Goal: Task Accomplishment & Management: Complete application form

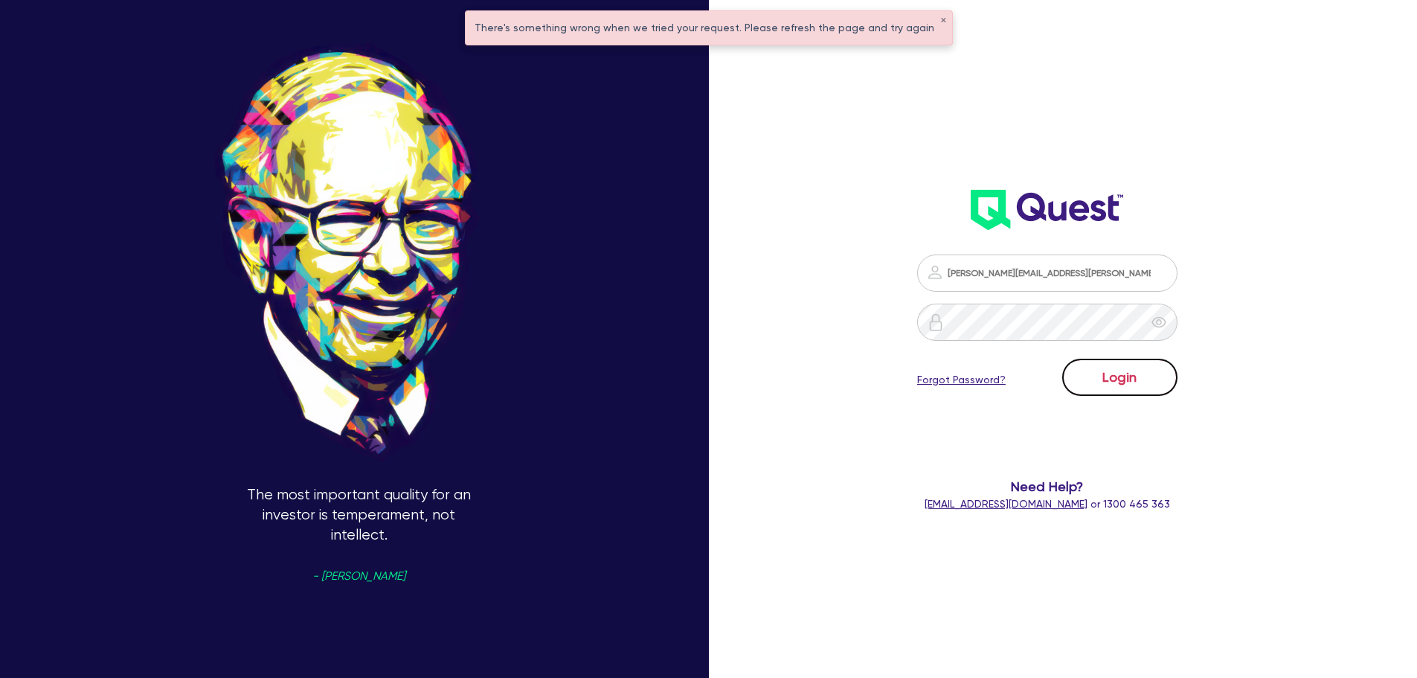
click at [1077, 361] on button "Login" at bounding box center [1119, 376] width 115 height 37
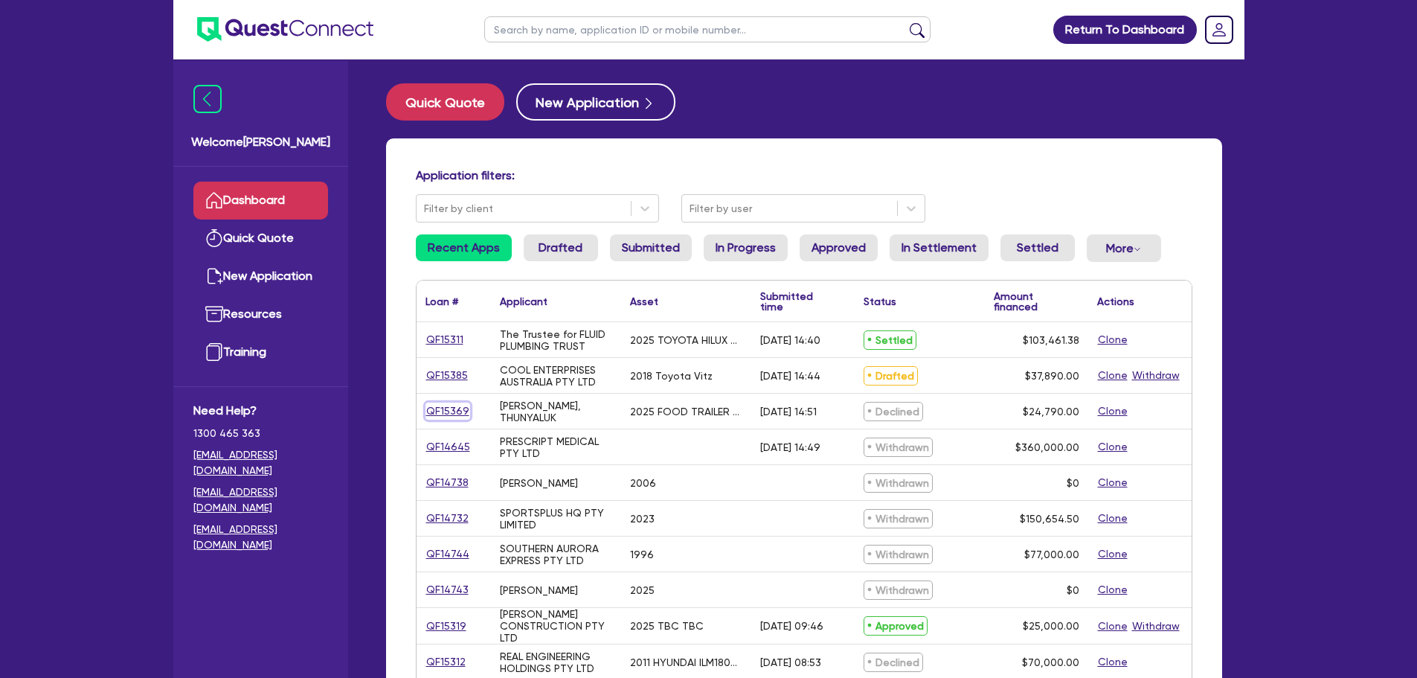
click at [443, 406] on link "QF15369" at bounding box center [447, 410] width 45 height 17
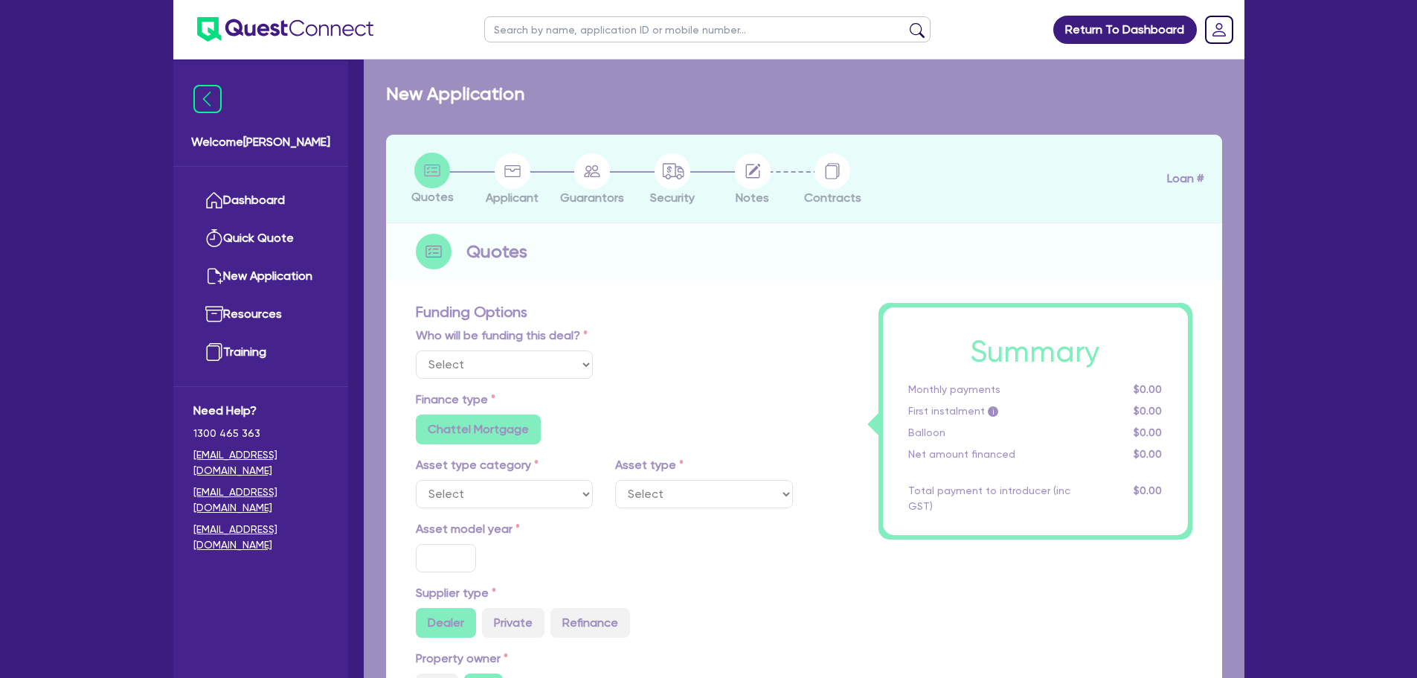
select select "Quest Finance - Own Book"
select select "PRIMARY_ASSETS"
type input "2025"
type input "24,790"
type input "10"
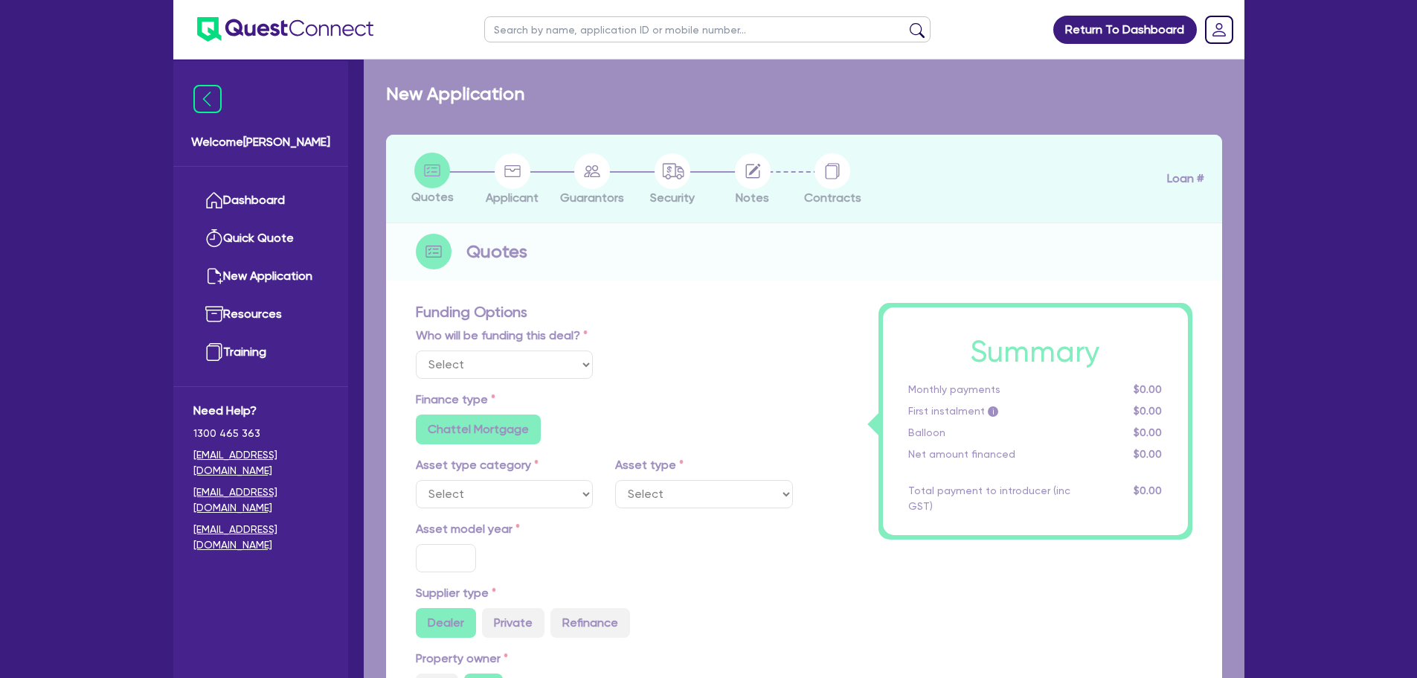
type input "2,479"
type input "17"
select select "TRAILERS"
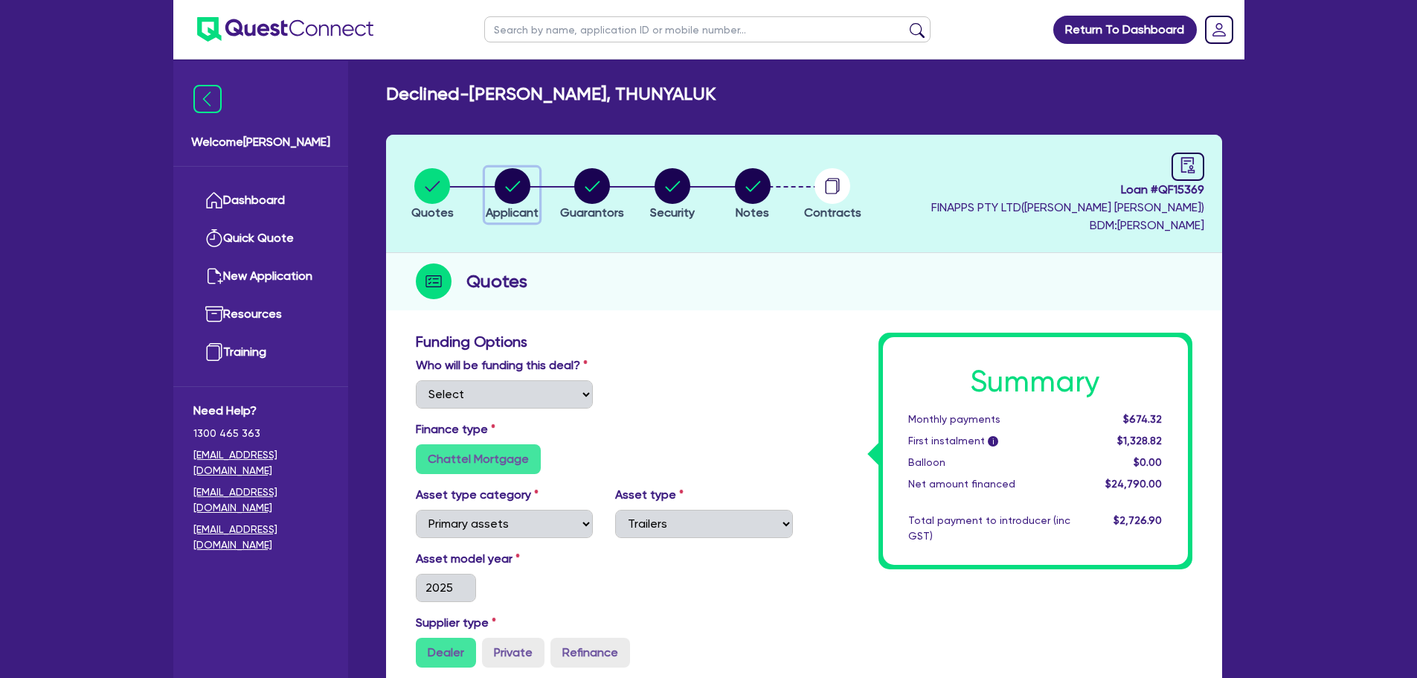
click at [521, 184] on circle "button" at bounding box center [513, 186] width 36 height 36
select select "SOLE_TRADER"
select select "RETAIL_WHOLESALE_TRADE"
select select "FOOD_GROCERY"
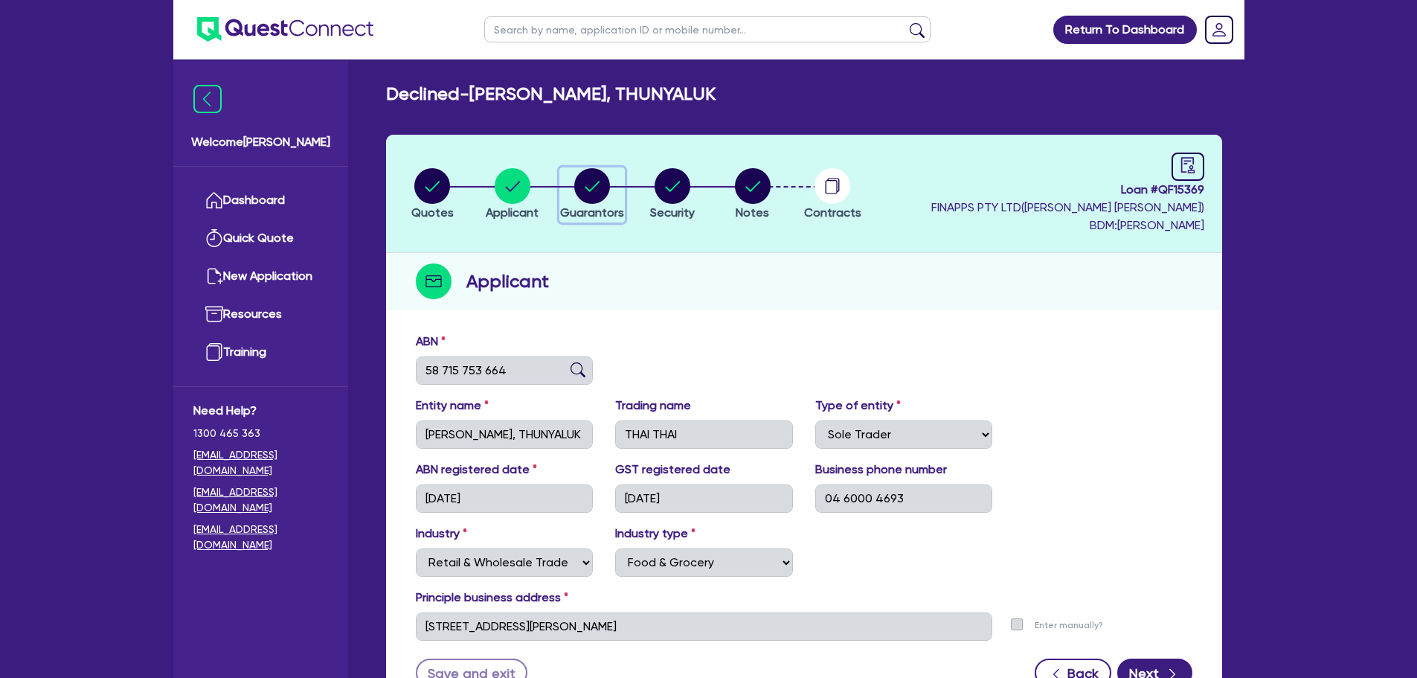
click at [585, 183] on circle "button" at bounding box center [592, 186] width 36 height 36
select select "MRS"
select select "NT"
select select "MARRIED"
select select "CASH"
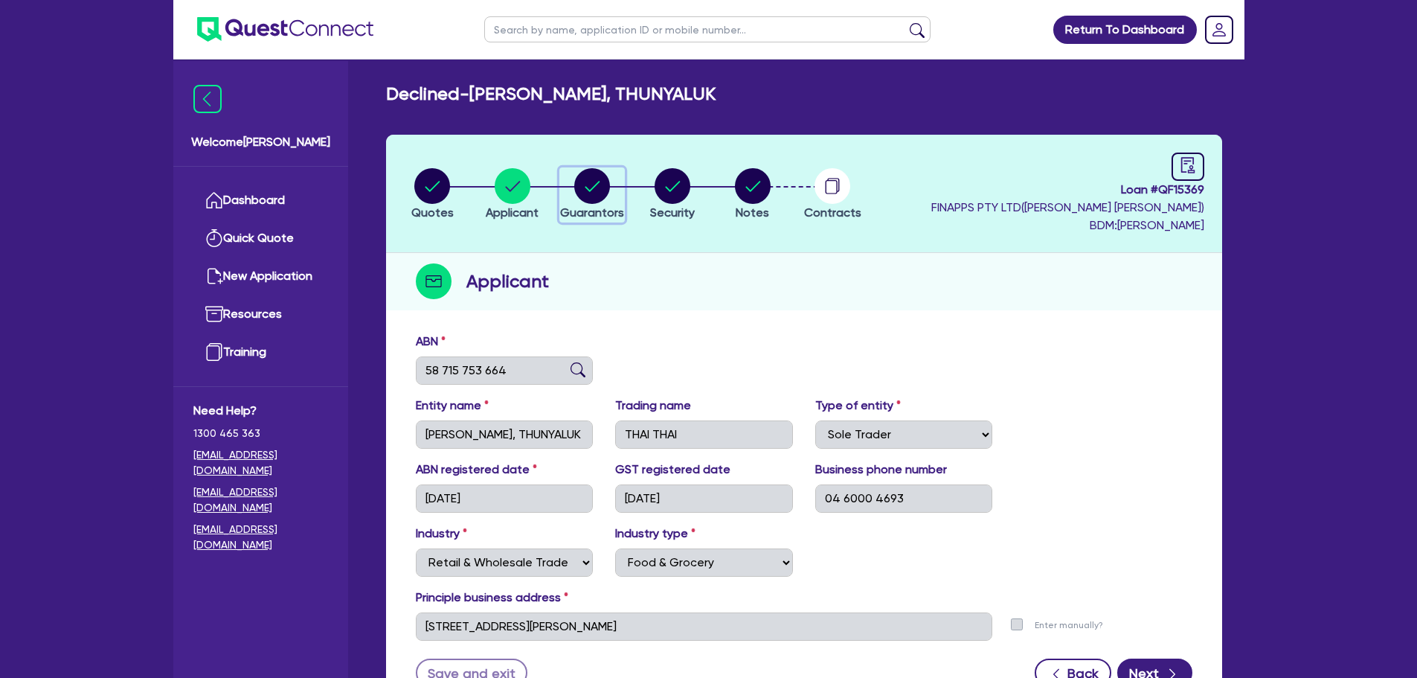
select select "VEHICLE"
select select "EQUIPMENT"
select select "HOUSEHOLD_PERSONAL"
select select "CREDIT_CARD"
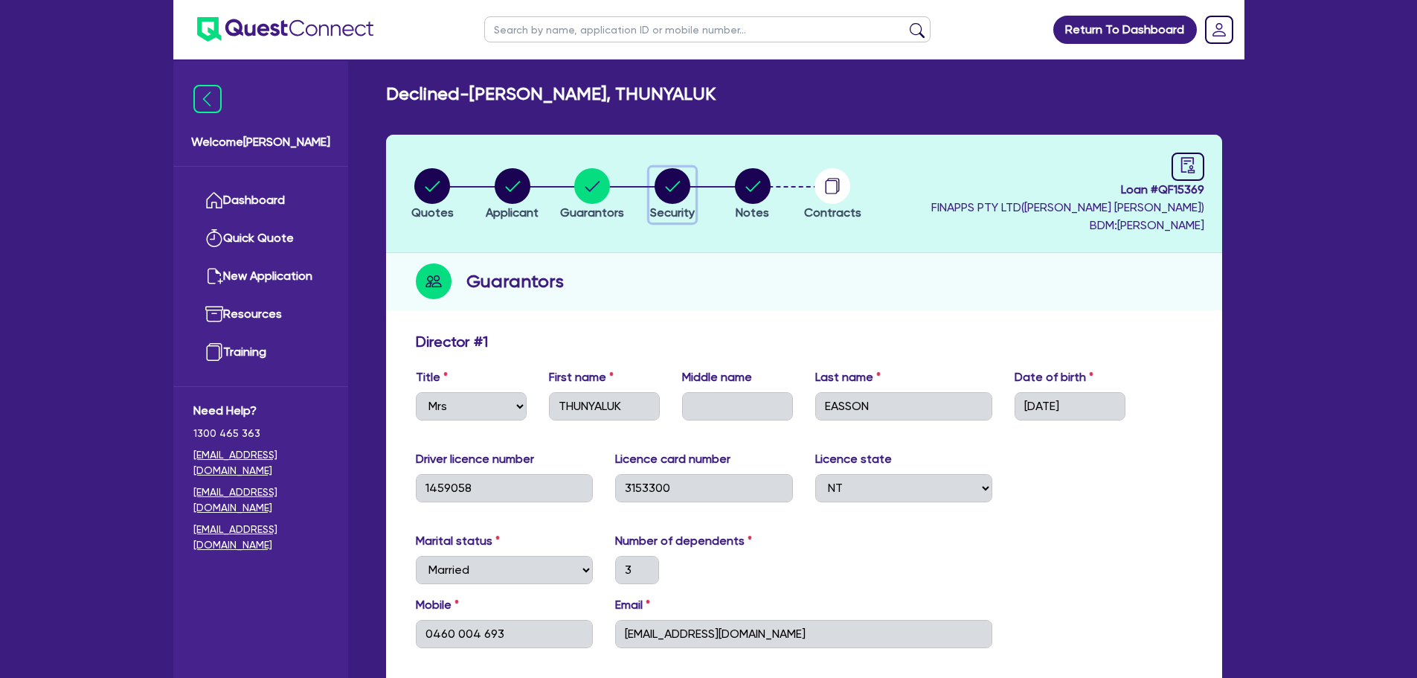
click at [689, 196] on icon "button" at bounding box center [673, 186] width 36 height 36
select select "PRIMARY_ASSETS"
select select "TRAILERS"
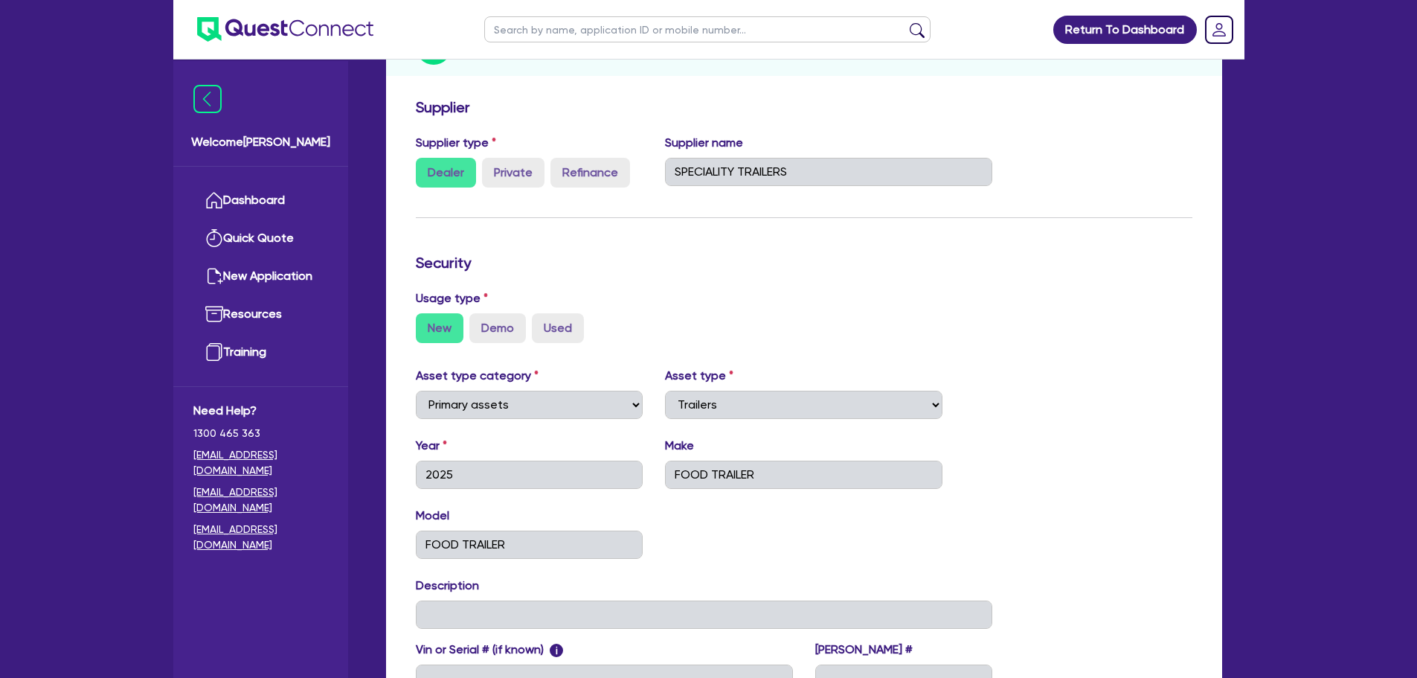
scroll to position [62, 0]
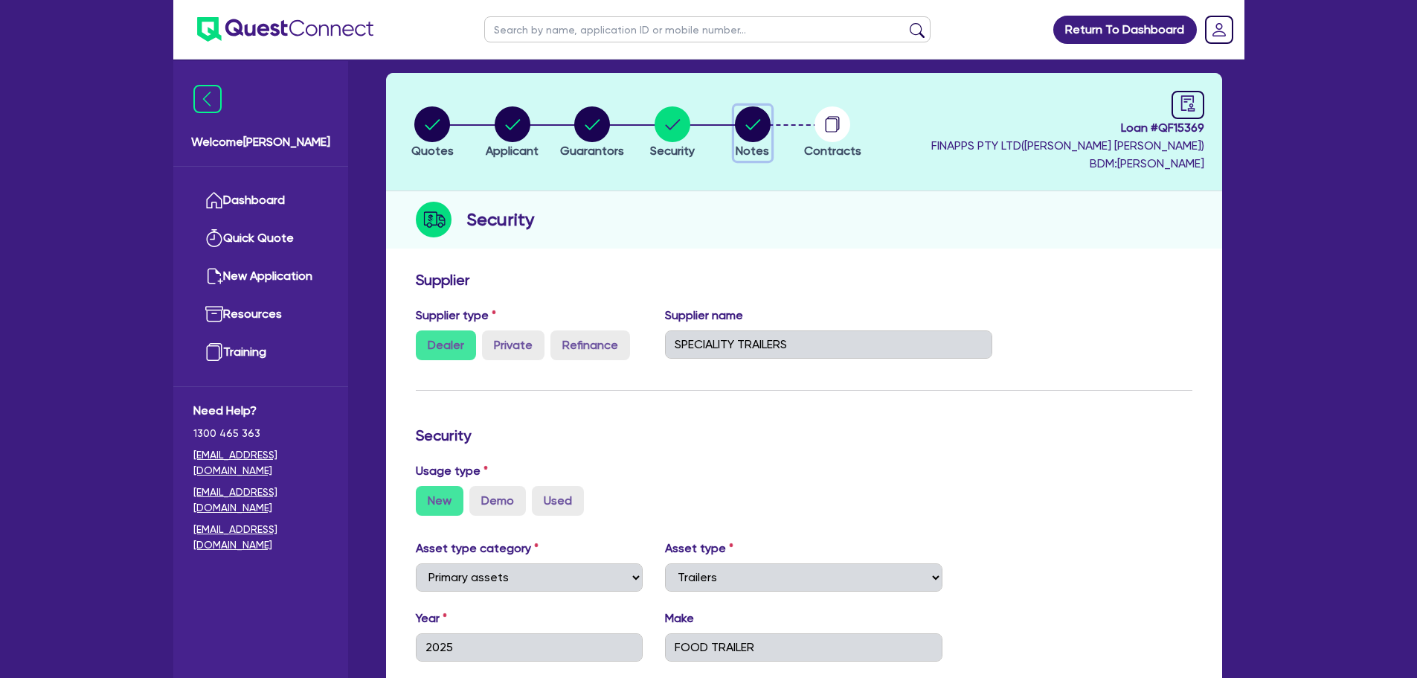
click at [750, 141] on button "Notes" at bounding box center [752, 133] width 37 height 55
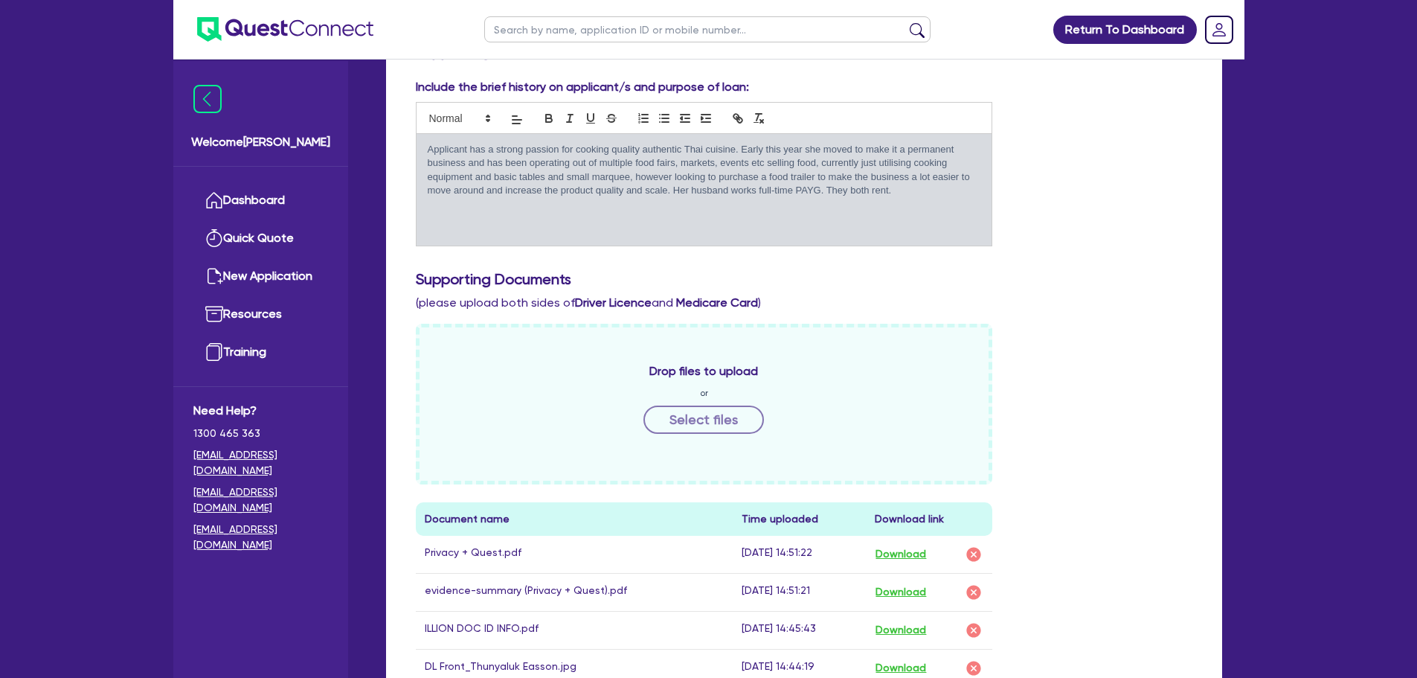
scroll to position [446, 0]
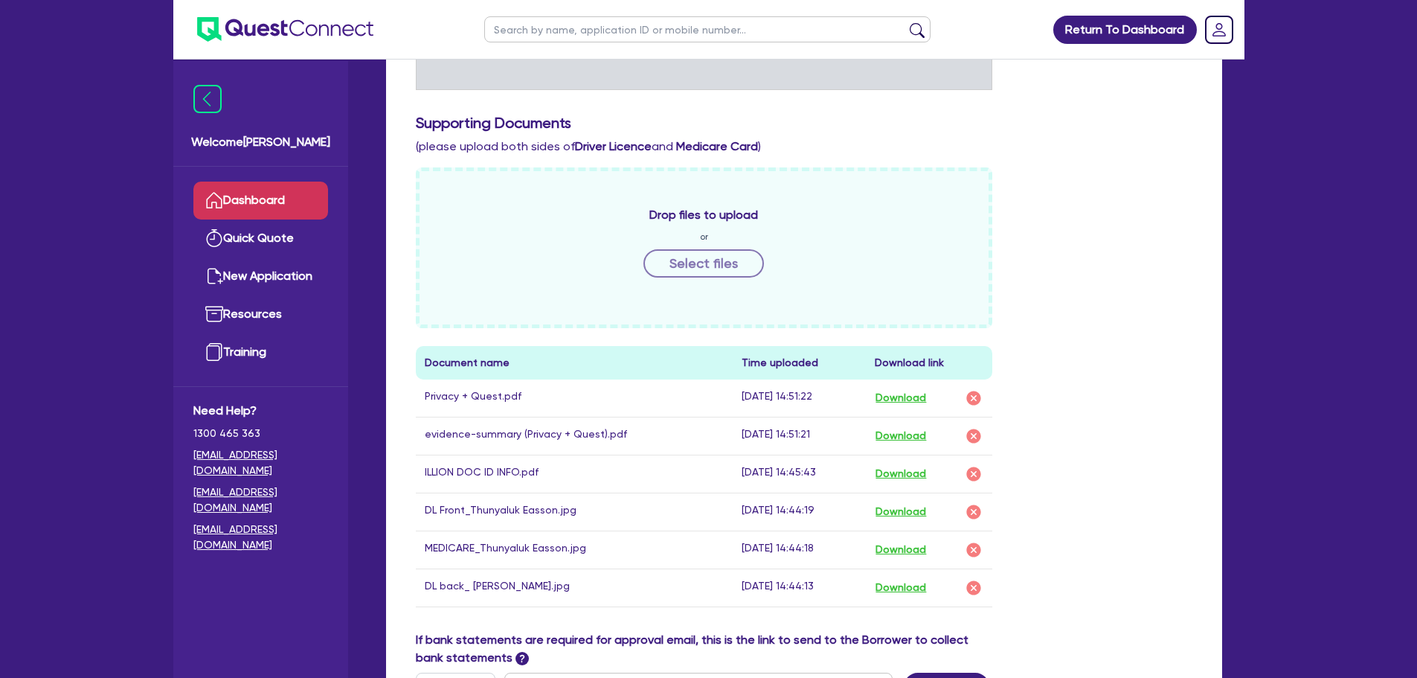
click at [310, 193] on link "Dashboard" at bounding box center [260, 200] width 135 height 38
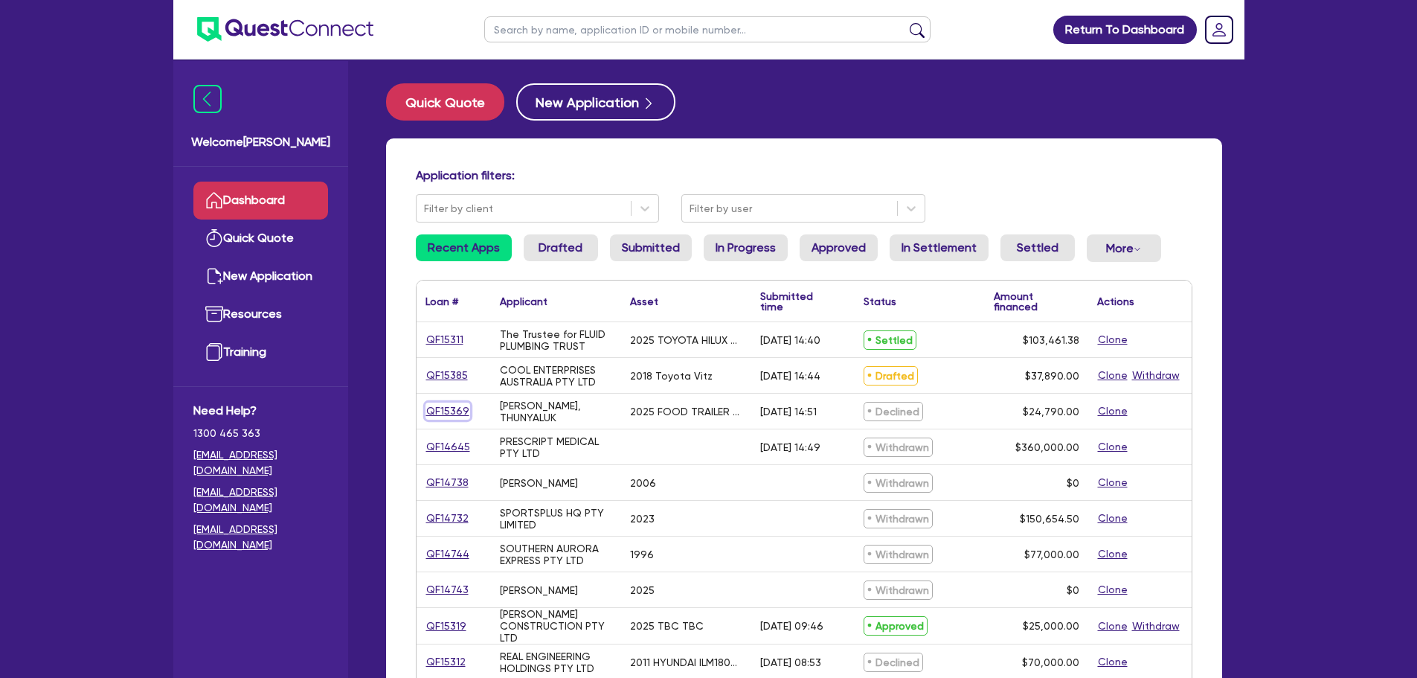
click at [454, 405] on link "QF15369" at bounding box center [447, 410] width 45 height 17
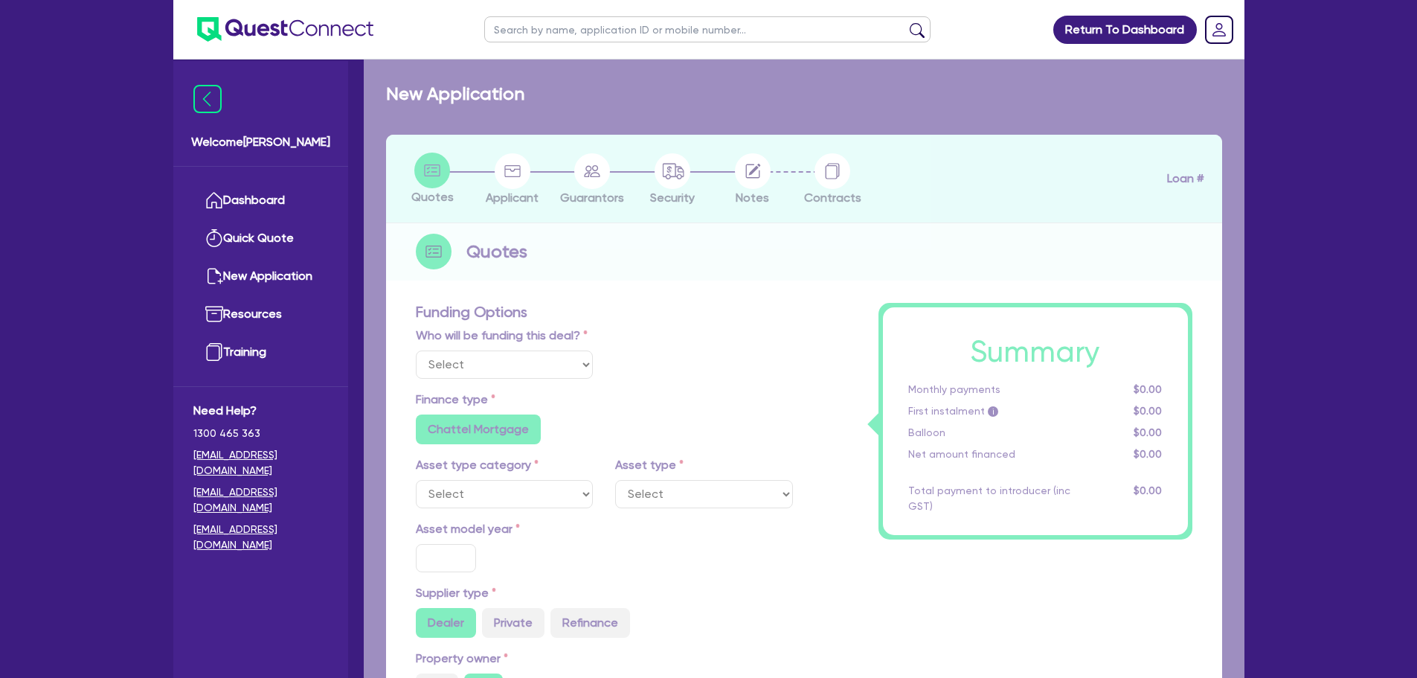
select select "Quest Finance - Own Book"
select select "PRIMARY_ASSETS"
type input "2025"
type input "24,790"
type input "10"
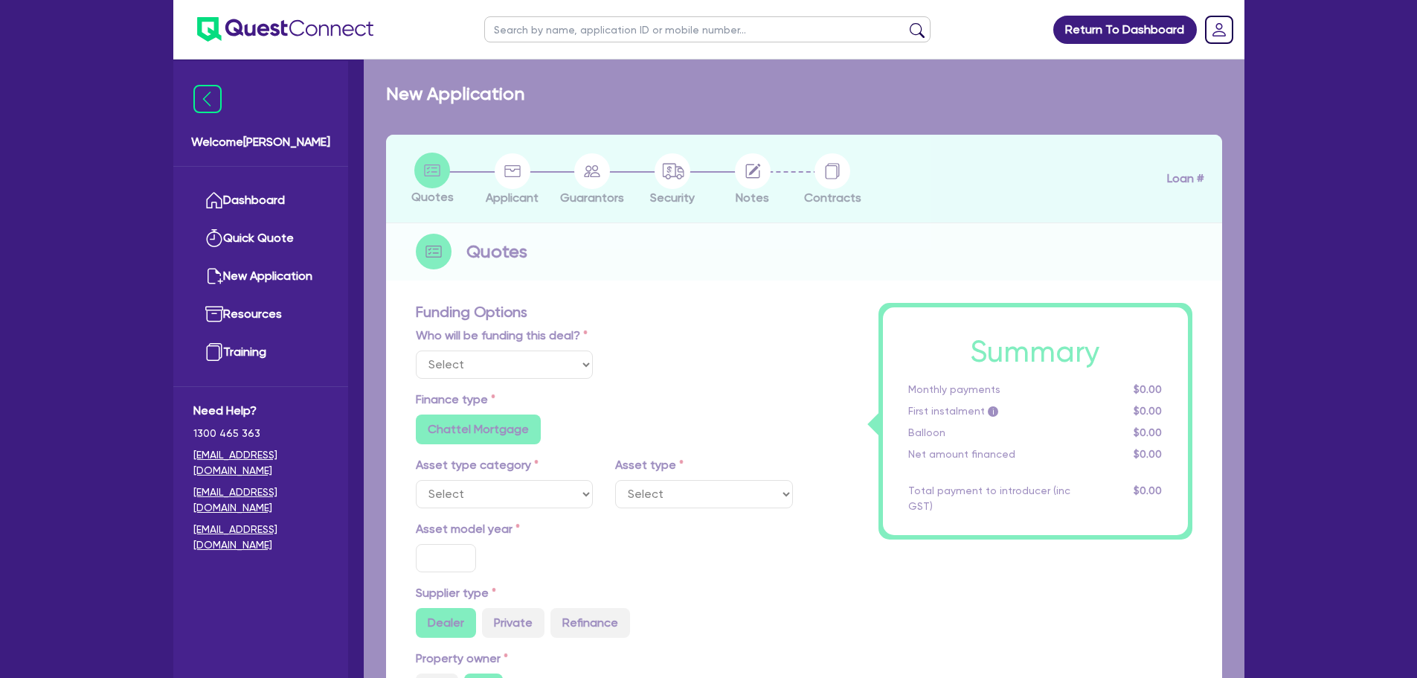
type input "2,479"
type input "17"
select select "TRAILERS"
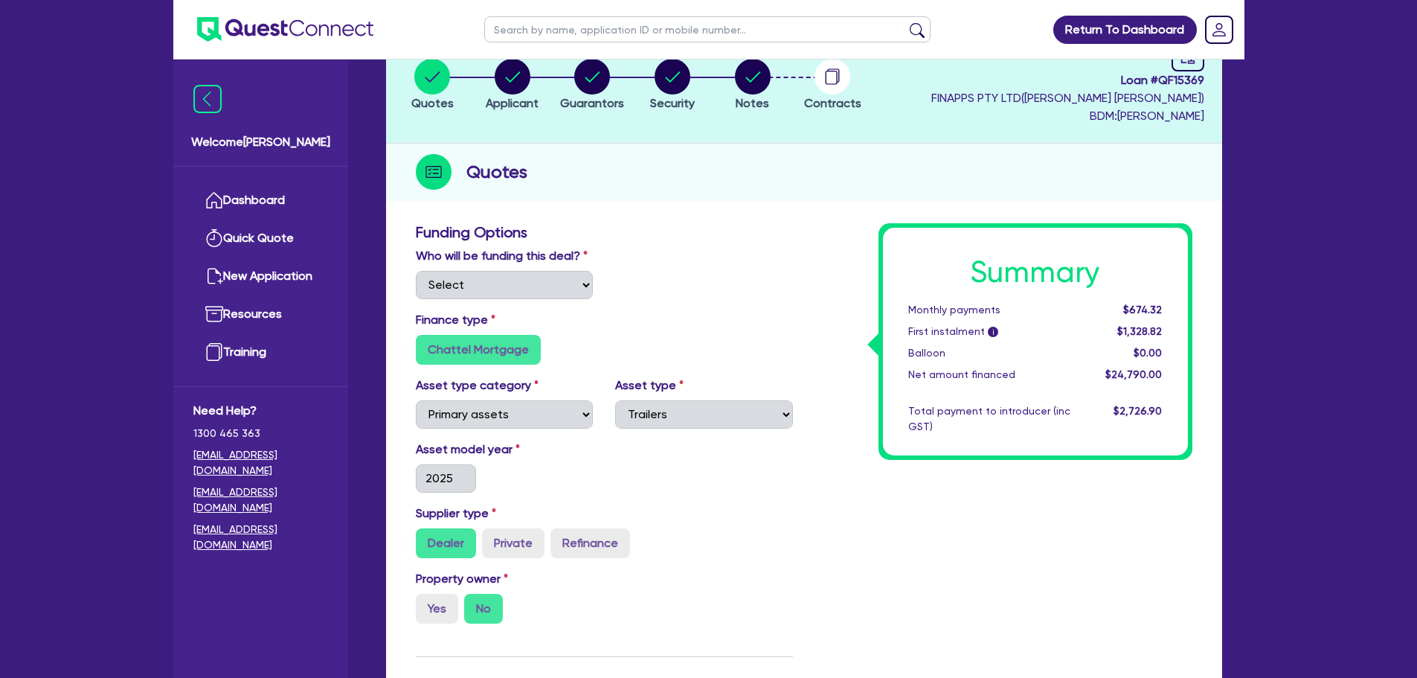
scroll to position [298, 0]
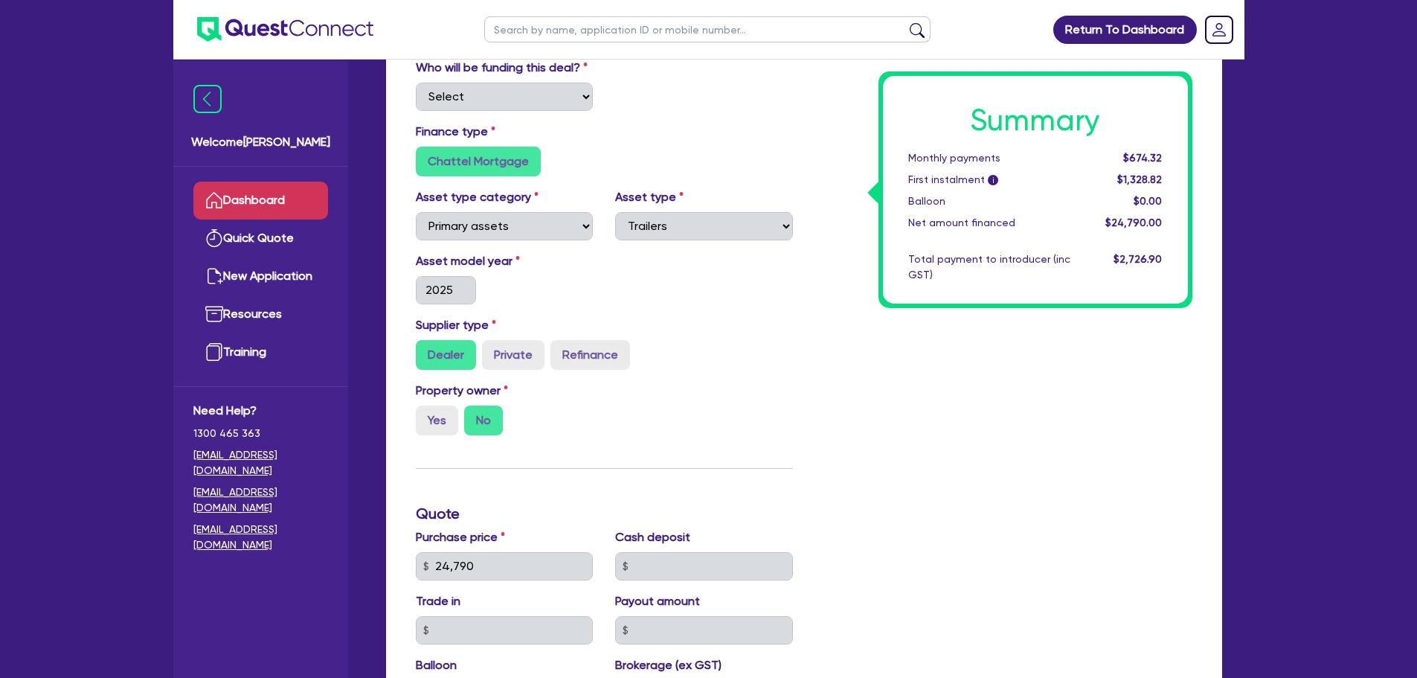
click at [263, 196] on link "Dashboard" at bounding box center [260, 200] width 135 height 38
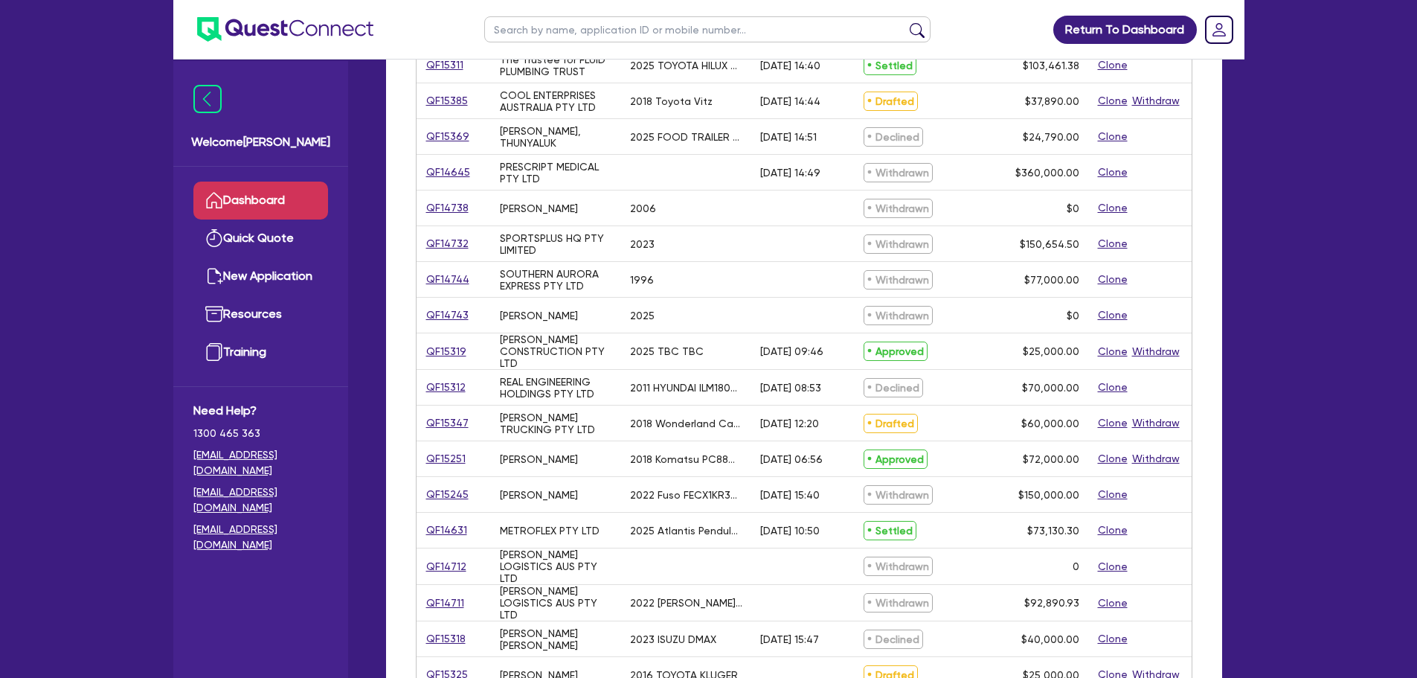
scroll to position [298, 0]
